Goal: Ask a question

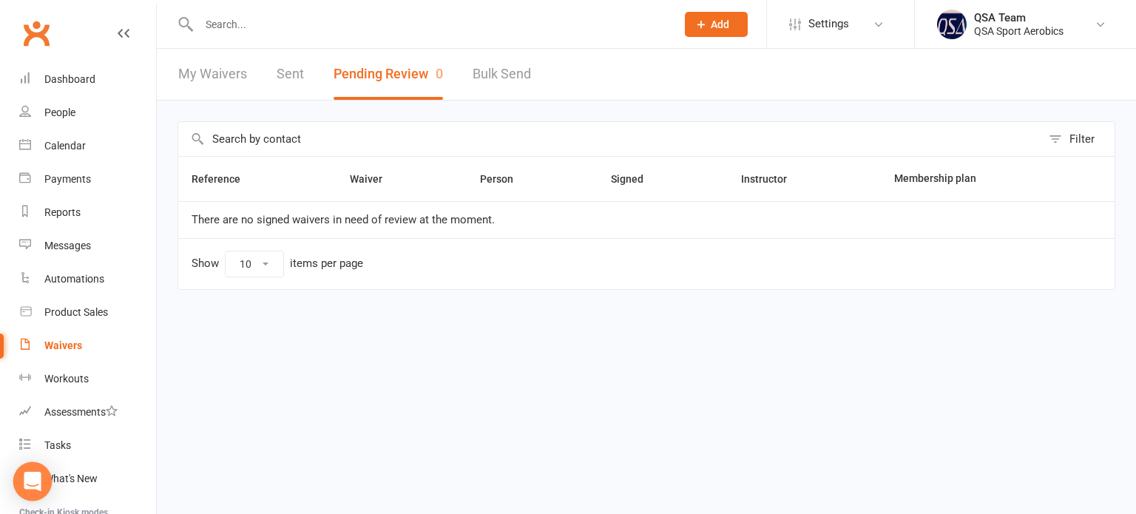
click at [25, 482] on icon "Open Intercom Messenger" at bounding box center [32, 481] width 19 height 19
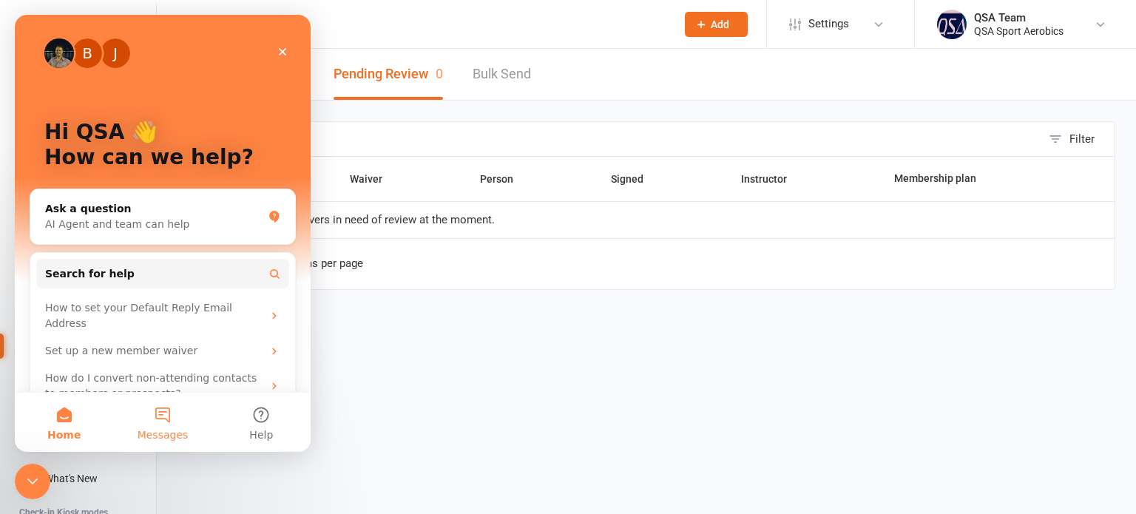
click at [163, 427] on button "Messages" at bounding box center [162, 422] width 98 height 59
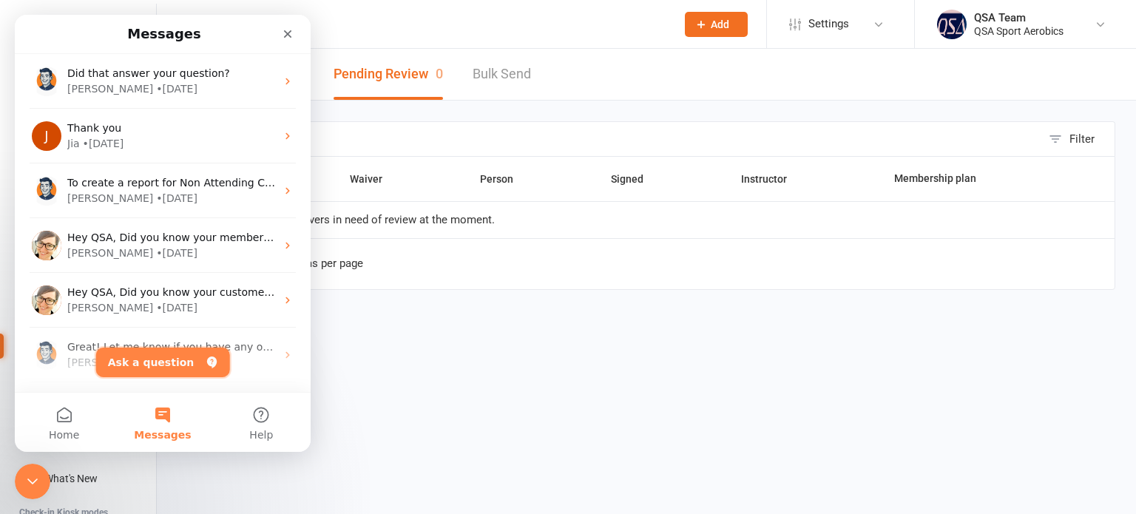
click at [151, 360] on button "Ask a question" at bounding box center [163, 363] width 134 height 30
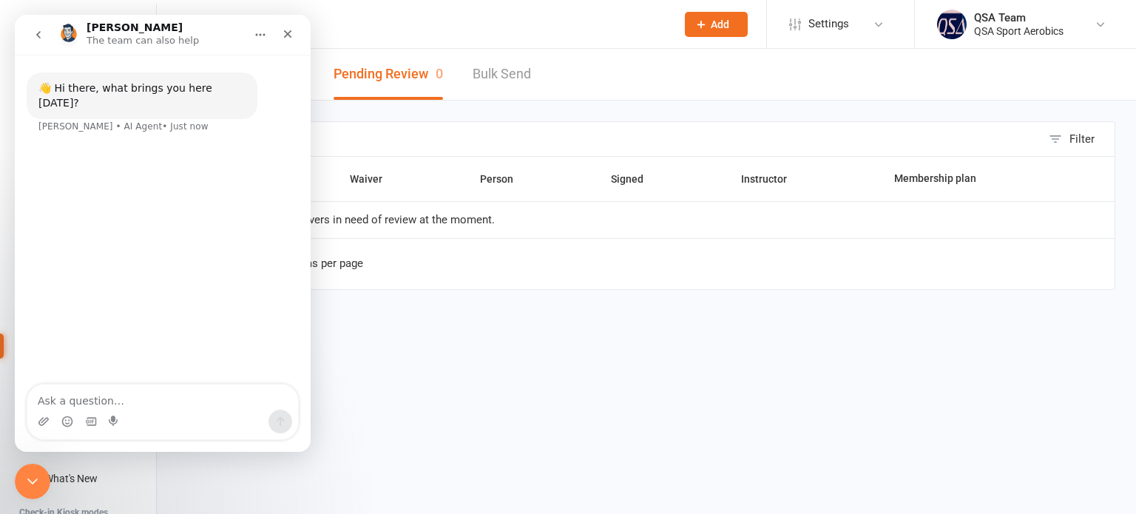
click at [133, 407] on textarea "Ask a question…" at bounding box center [162, 397] width 271 height 25
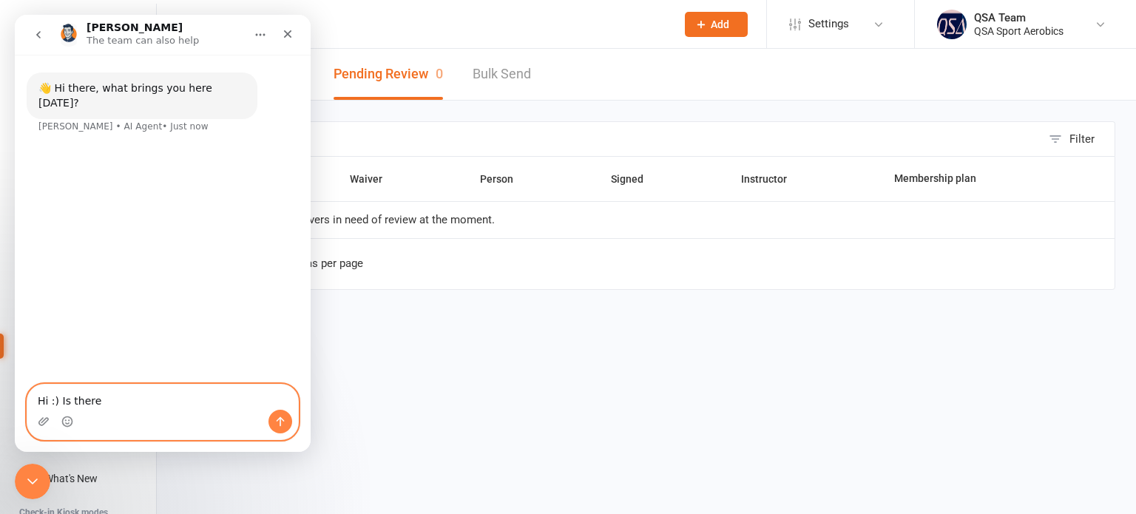
paste textarea "add mulitple memberships to the one sign-on waiver for our club athletes accept…"
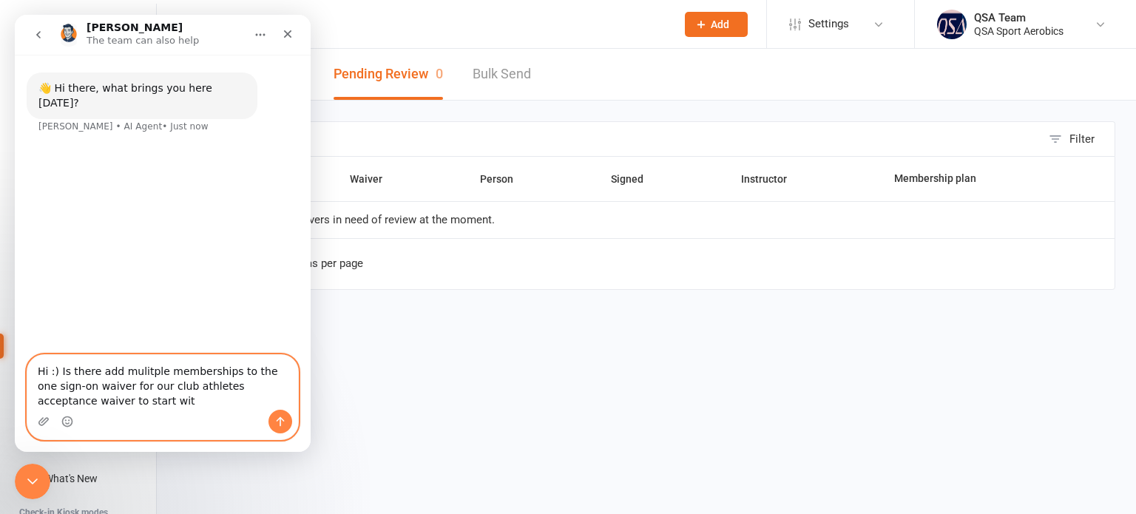
click at [92, 373] on textarea "Hi :) Is there add mulitple memberships to the one sign-on waiver for our club …" at bounding box center [162, 382] width 271 height 55
click at [130, 390] on textarea "Hi :) Is there a way to add multiple memberships to the one sign-on waiver for …" at bounding box center [162, 382] width 271 height 55
drag, startPoint x: 162, startPoint y: 388, endPoint x: 164, endPoint y: 399, distance: 10.6
click at [164, 399] on textarea "Hi :) Is there a way to add multiple memberships to the one sign-on waiver for …" at bounding box center [162, 382] width 271 height 55
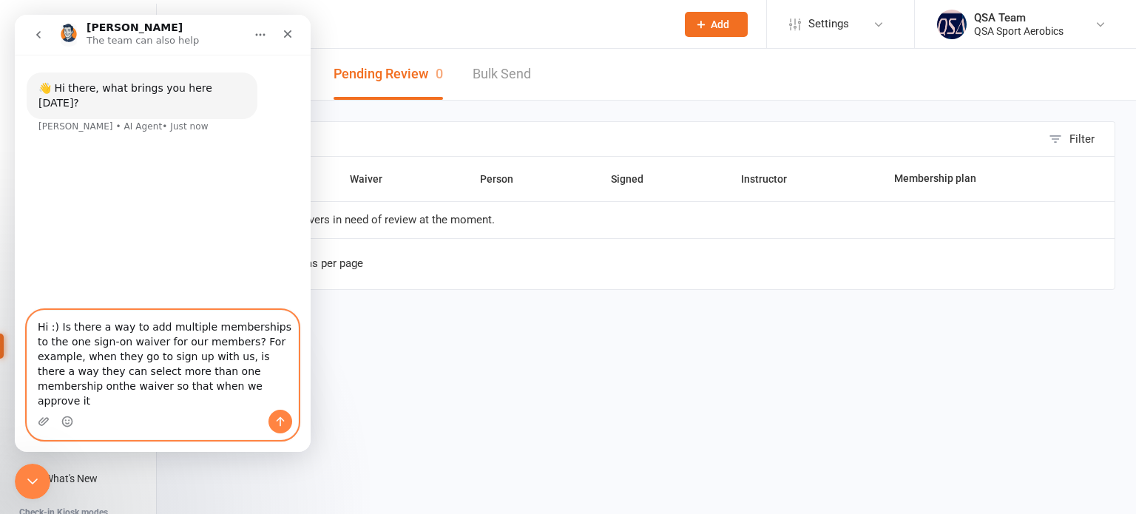
click at [225, 389] on textarea "Hi :) Is there a way to add multiple memberships to the one sign-on waiver for …" at bounding box center [162, 360] width 271 height 99
click at [166, 401] on textarea "Hi :) Is there a way to add multiple memberships to the one sign-on waiver for …" at bounding box center [162, 360] width 271 height 99
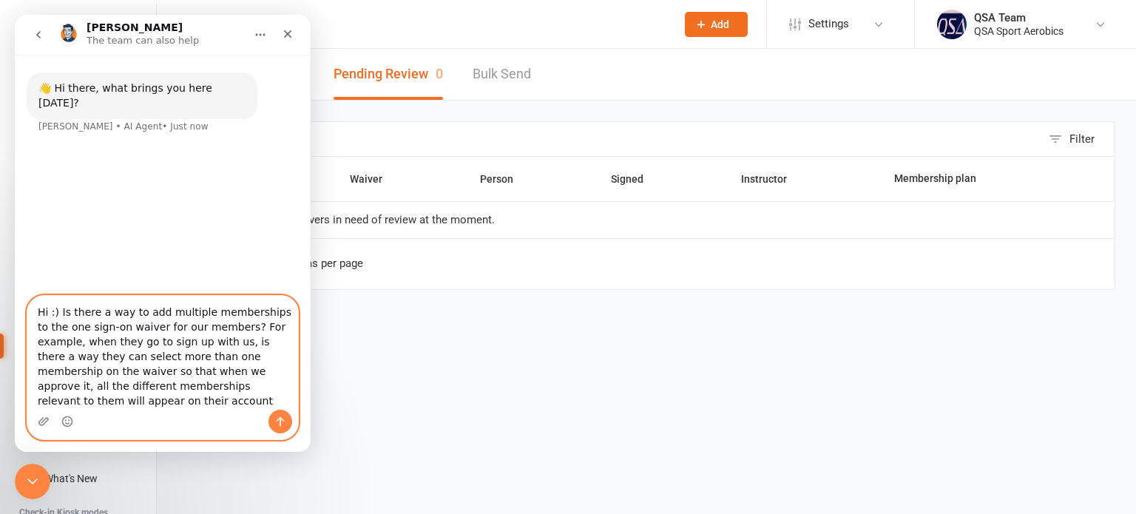
type textarea "Hi :) Is there a way to add multiple memberships to the one sign-on waiver for …"
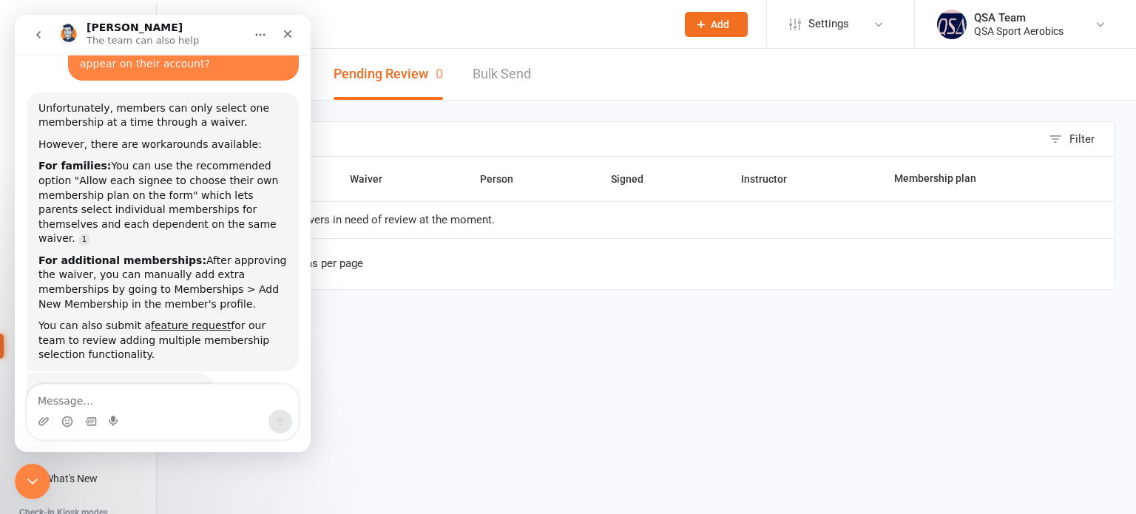
scroll to position [198, 0]
click at [169, 319] on link "feature request" at bounding box center [191, 325] width 80 height 12
click at [159, 319] on link "feature request" at bounding box center [191, 325] width 80 height 12
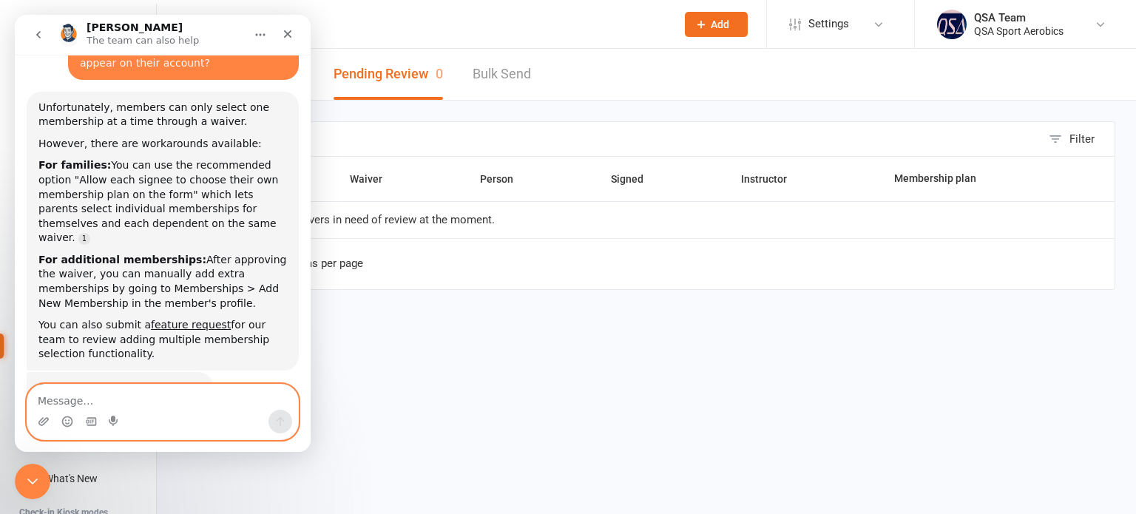
click at [195, 394] on textarea "Message…" at bounding box center [162, 397] width 271 height 25
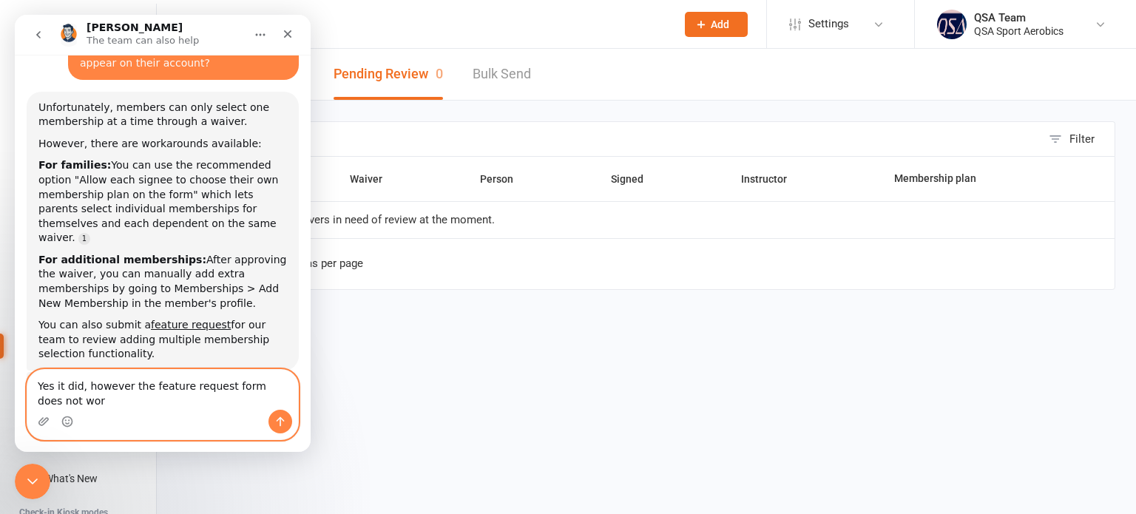
type textarea "Yes it did, however the feature request form does not work"
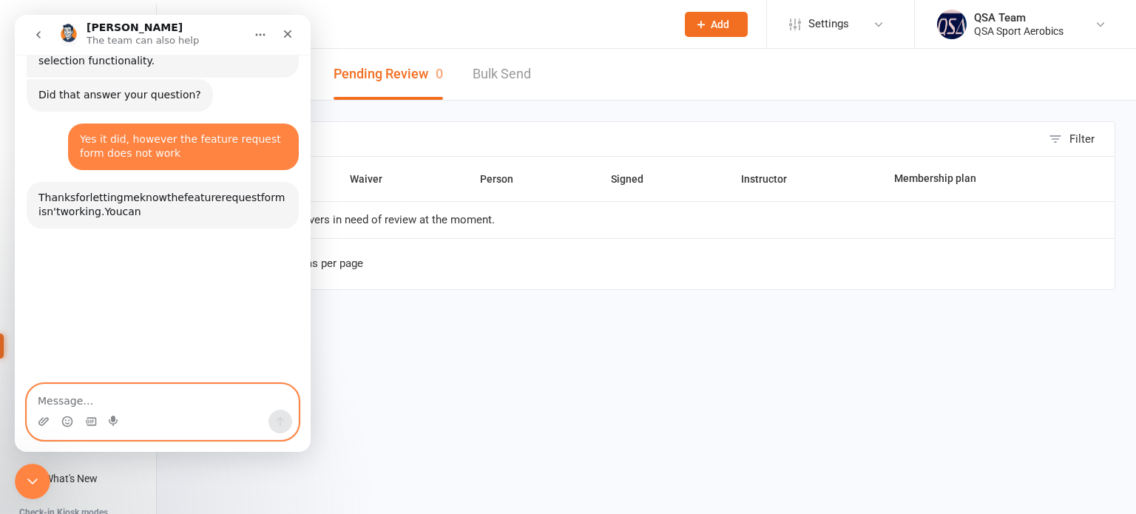
scroll to position [522, 0]
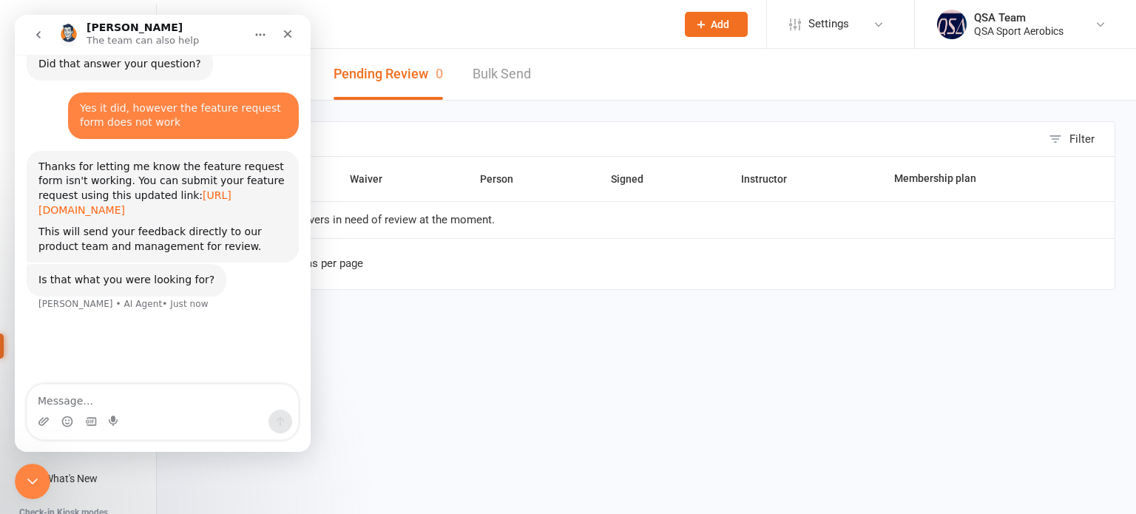
click at [77, 189] on link "[URL][DOMAIN_NAME]" at bounding box center [134, 202] width 193 height 27
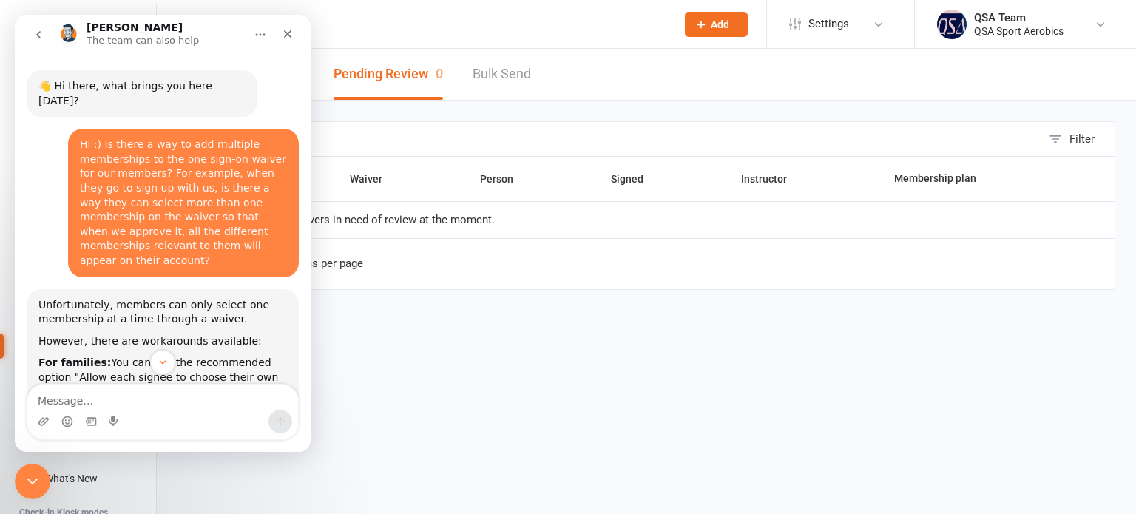
scroll to position [0, 0]
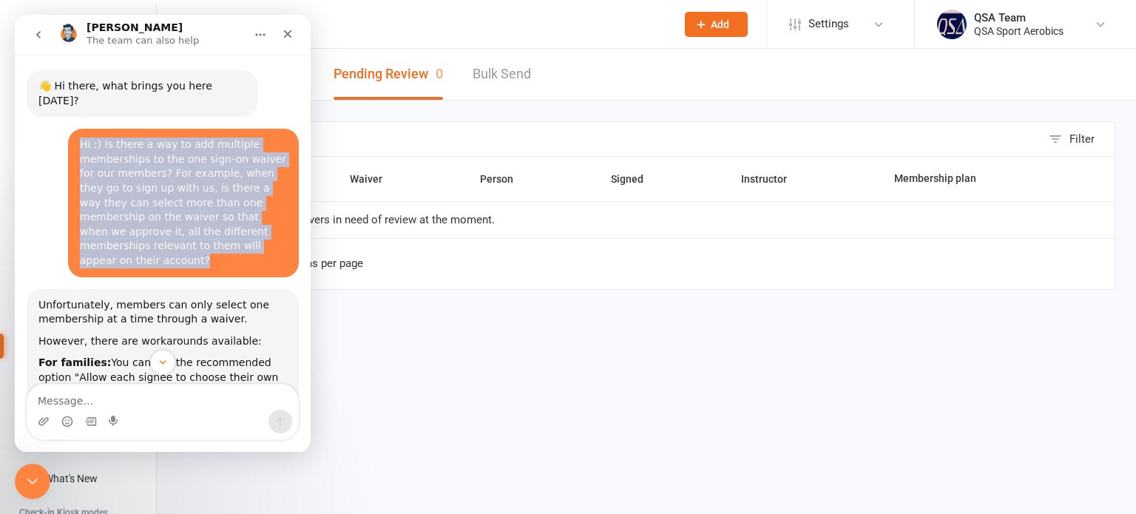
drag, startPoint x: 151, startPoint y: 233, endPoint x: 68, endPoint y: 136, distance: 127.5
click at [68, 136] on div "Hi :) Is there a way to add multiple memberships to the one sign-on waiver for …" at bounding box center [183, 203] width 231 height 148
copy div "Hi :) Is there a way to add multiple memberships to the one sign-on waiver for …"
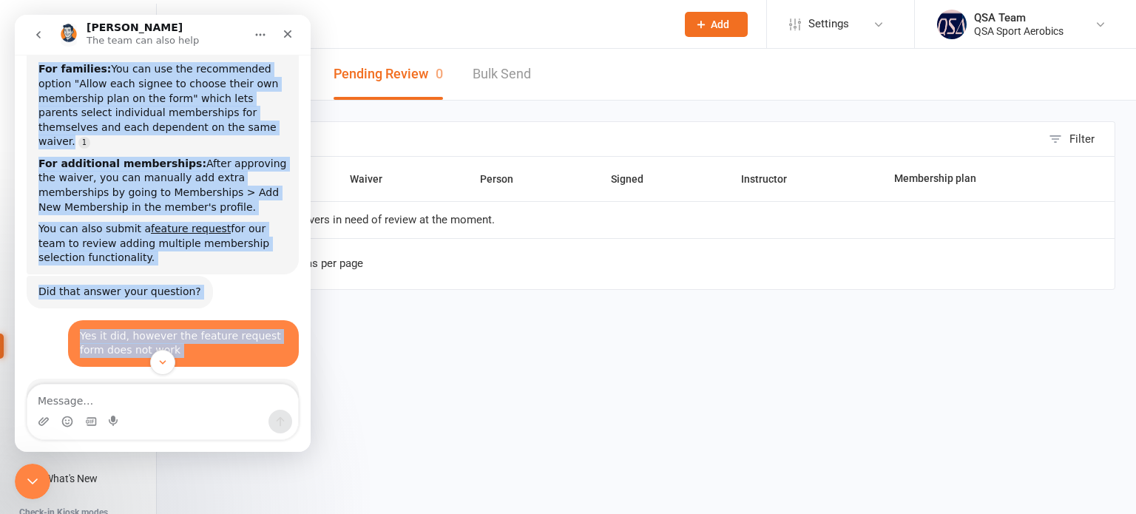
scroll to position [297, 0]
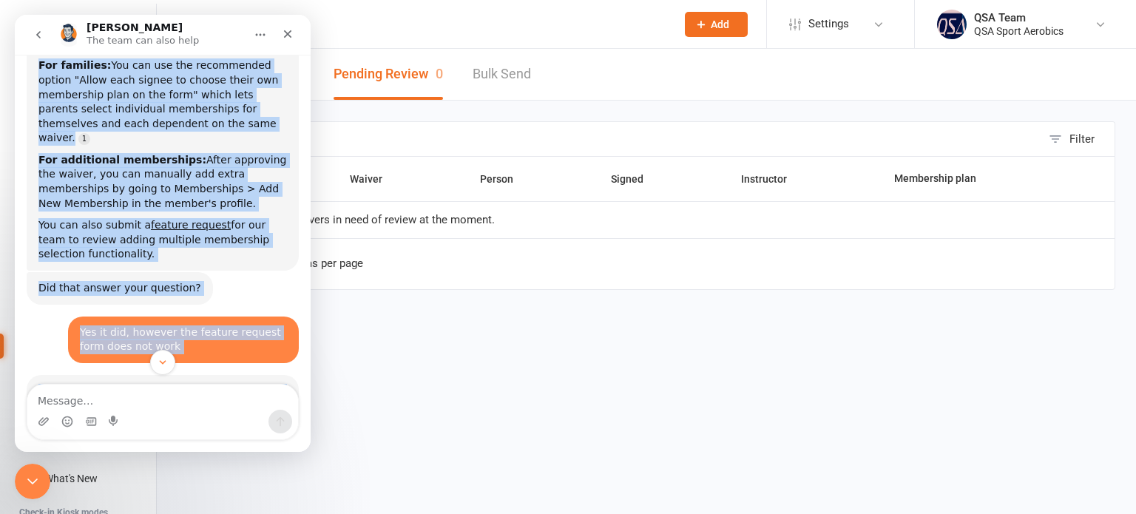
drag, startPoint x: 38, startPoint y: 129, endPoint x: 117, endPoint y: 212, distance: 114.6
click at [117, 212] on div "Unfortunately, members can only select one membership at a time through a waive…" at bounding box center [162, 132] width 249 height 262
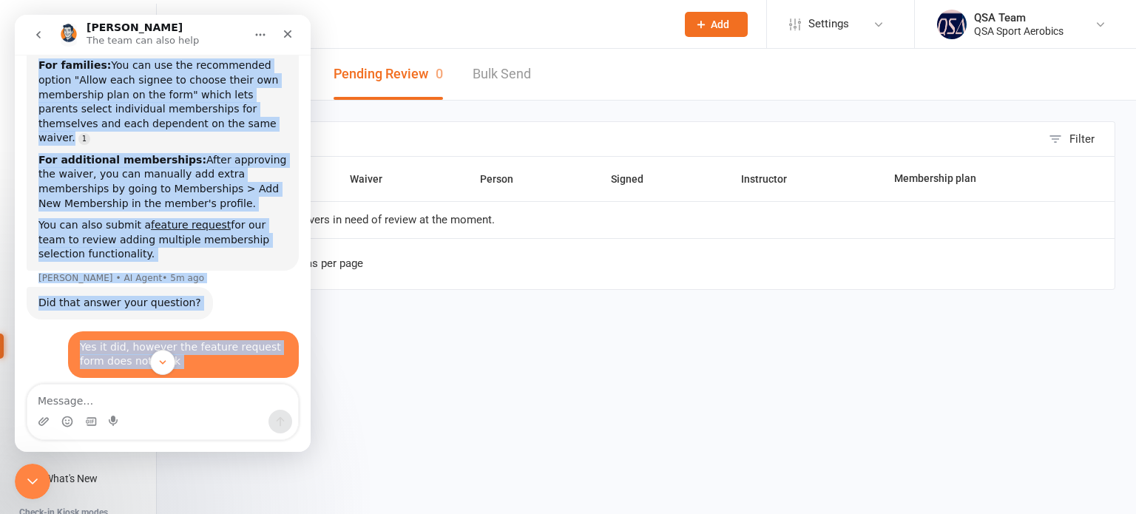
copy div "Unfortunately, members can only select one membership at a time through a waive…"
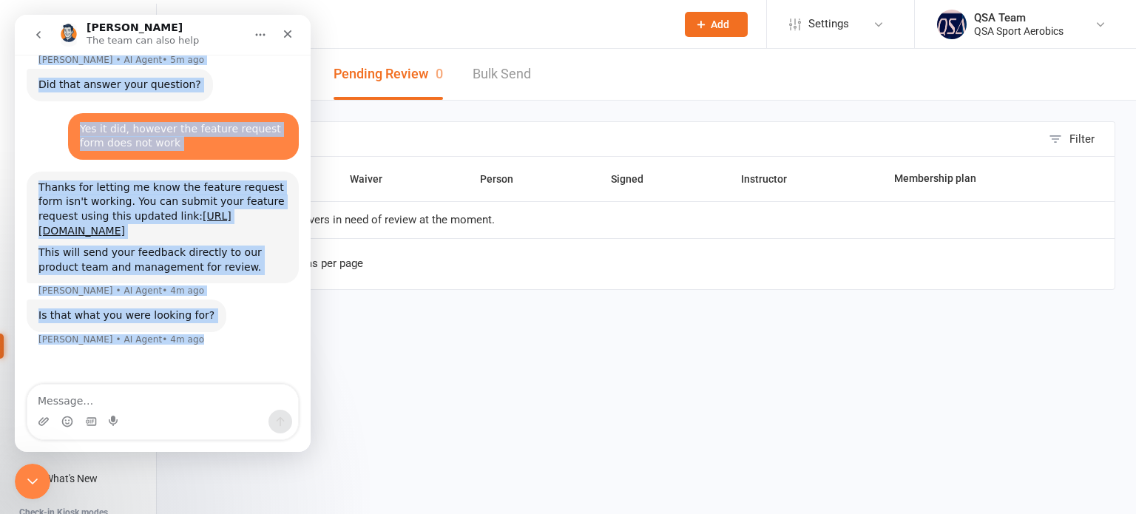
scroll to position [521, 0]
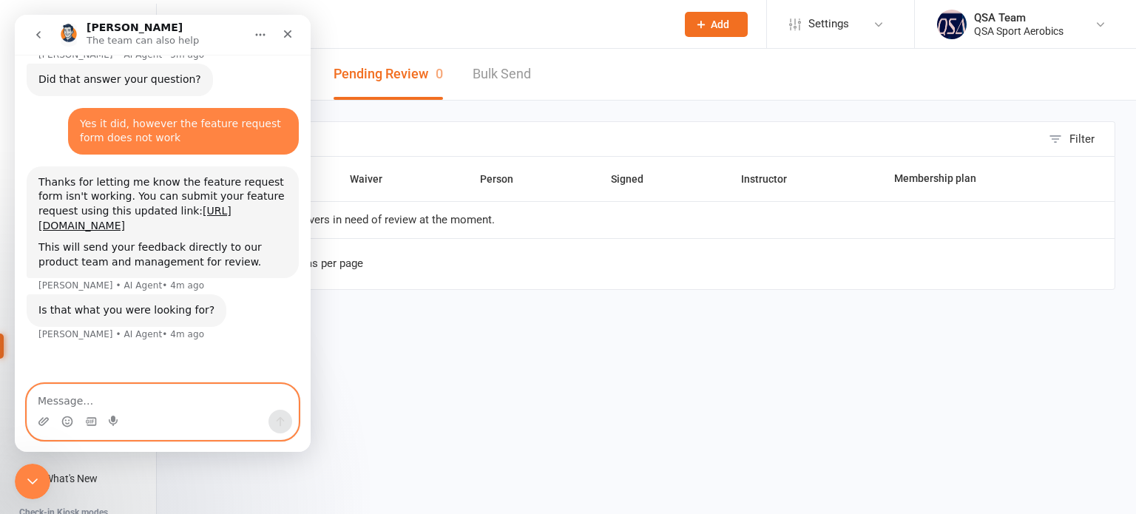
click at [130, 400] on textarea "Message…" at bounding box center [162, 397] width 271 height 25
type textarea "yes thank you"
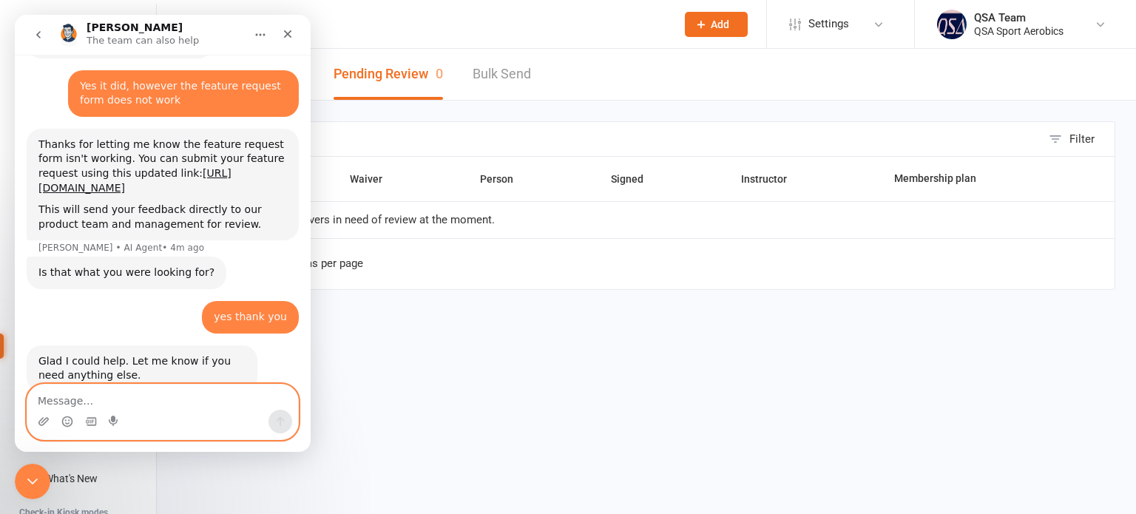
scroll to position [570, 0]
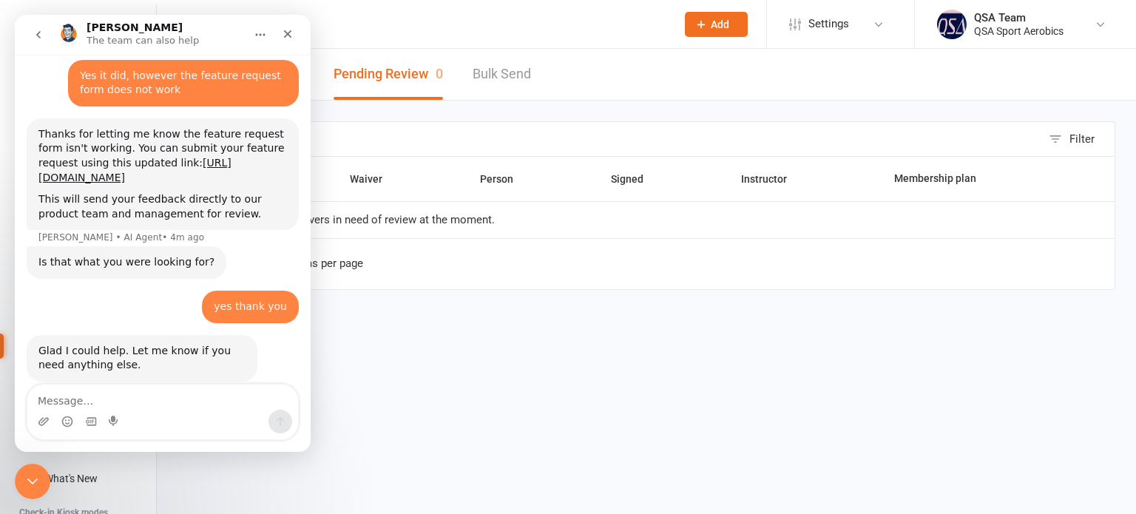
click at [44, 30] on button "go back" at bounding box center [38, 35] width 28 height 28
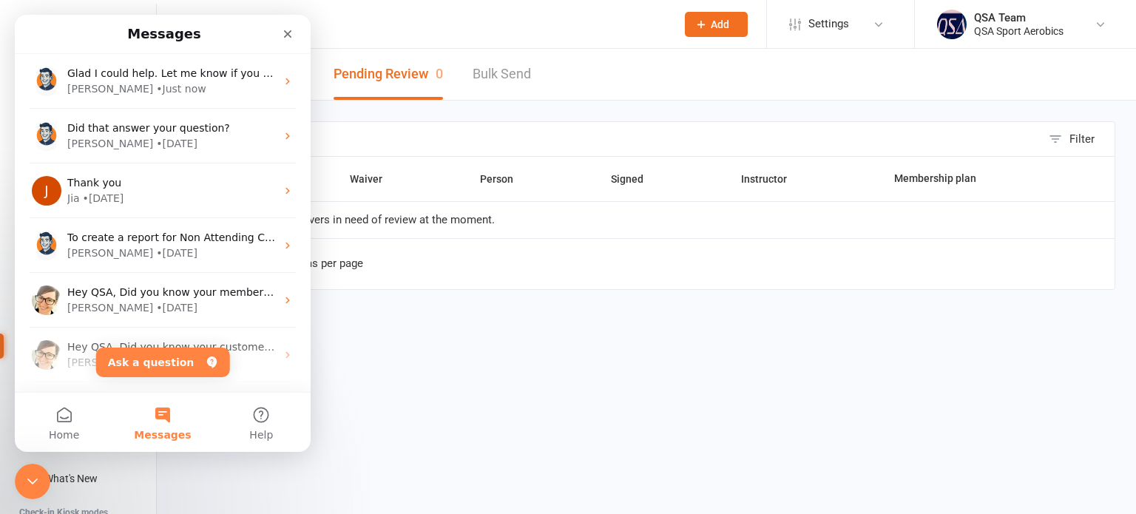
scroll to position [0, 0]
click at [282, 35] on icon "Close" at bounding box center [288, 34] width 12 height 12
